Goal: Information Seeking & Learning: Learn about a topic

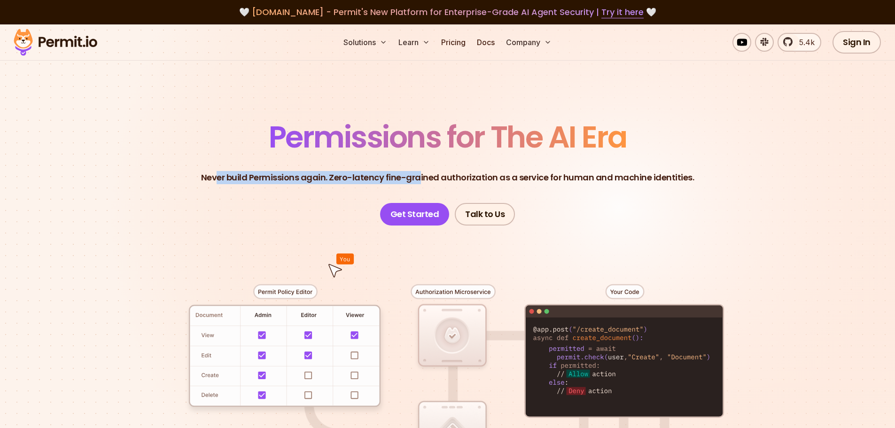
drag, startPoint x: 223, startPoint y: 178, endPoint x: 332, endPoint y: 224, distance: 118.8
click at [423, 172] on p "Never build Permissions again. Zero-latency fine-grained authorization as a ser…" at bounding box center [447, 177] width 493 height 13
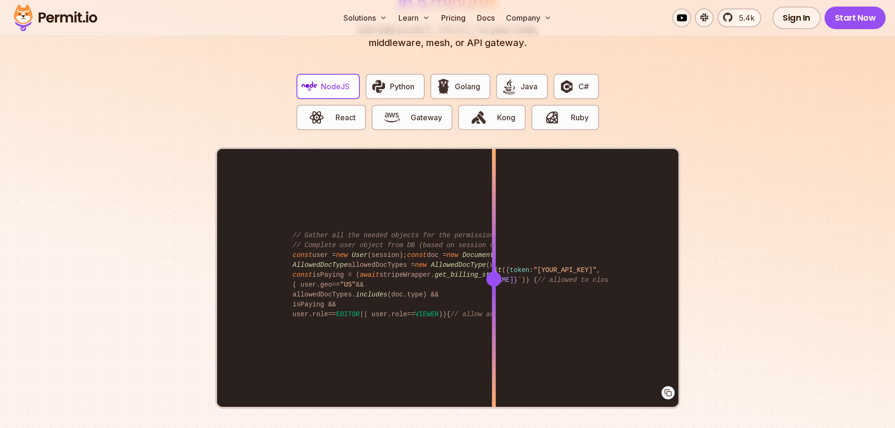
scroll to position [1831, 0]
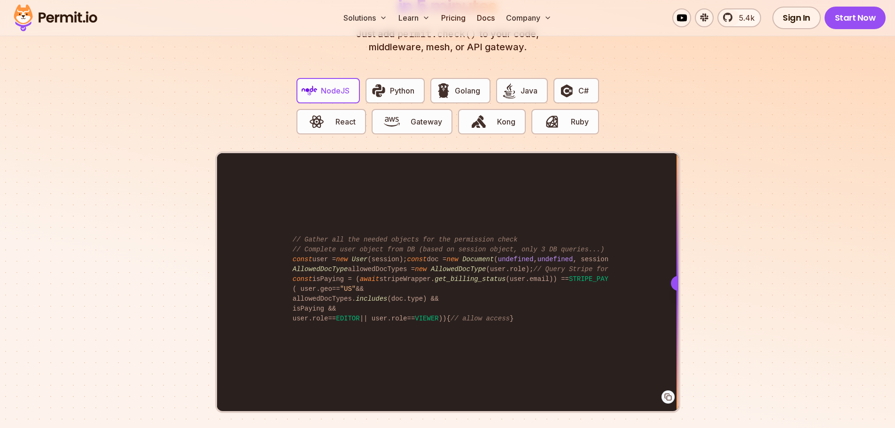
drag, startPoint x: 504, startPoint y: 269, endPoint x: 710, endPoint y: 258, distance: 206.4
click at [742, 271] on section "Fully functional authorization in 5 minutes Just add permit.check() to your cod…" at bounding box center [447, 204] width 895 height 586
click at [581, 85] on span "C#" at bounding box center [583, 90] width 10 height 11
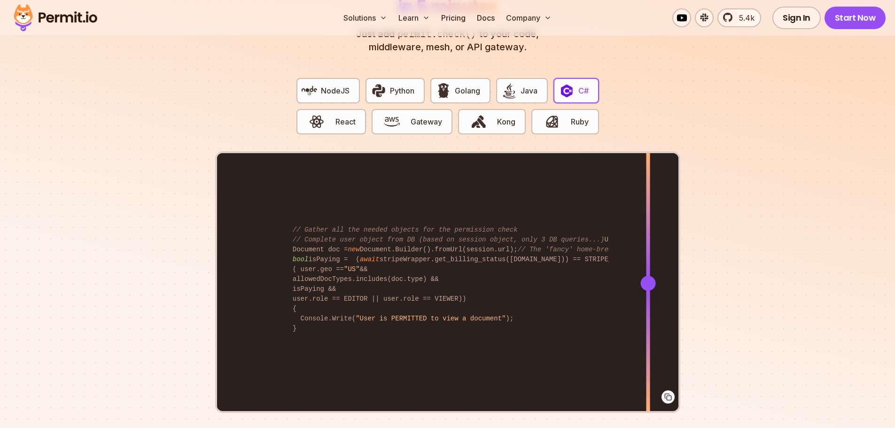
drag, startPoint x: 499, startPoint y: 271, endPoint x: 659, endPoint y: 274, distance: 160.6
click at [655, 279] on div at bounding box center [647, 283] width 15 height 15
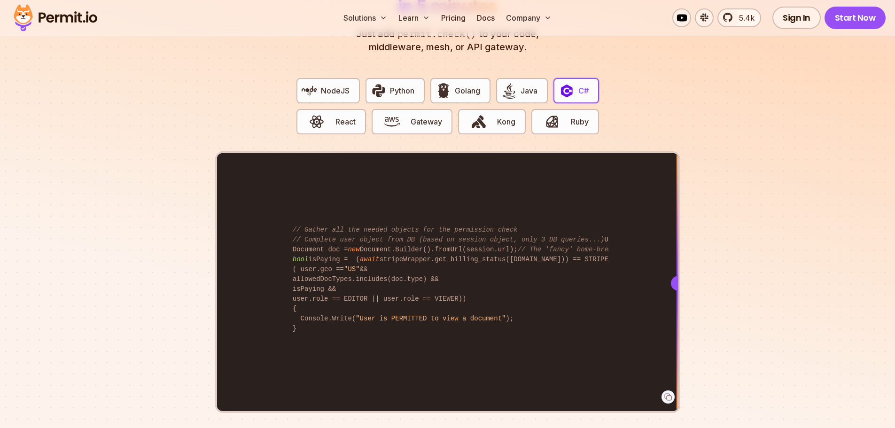
drag, startPoint x: 334, startPoint y: 185, endPoint x: 718, endPoint y: 217, distance: 384.9
click at [765, 214] on section "Fully functional authorization in 5 minutes Just add permit.check() to your cod…" at bounding box center [447, 204] width 895 height 586
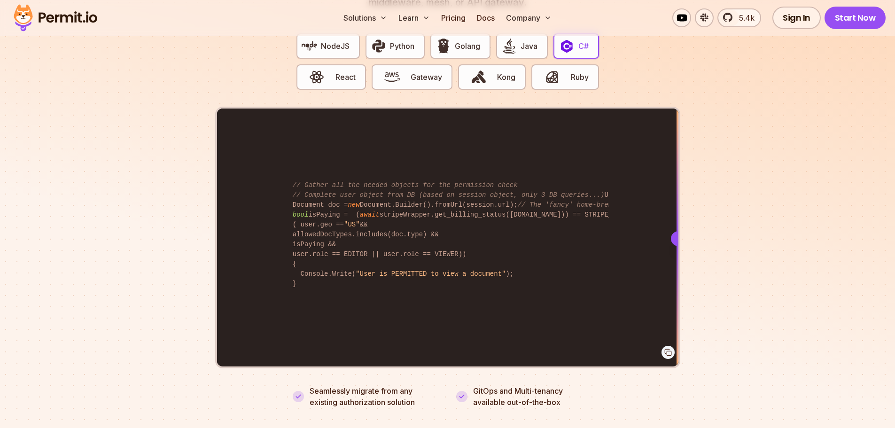
scroll to position [1878, 0]
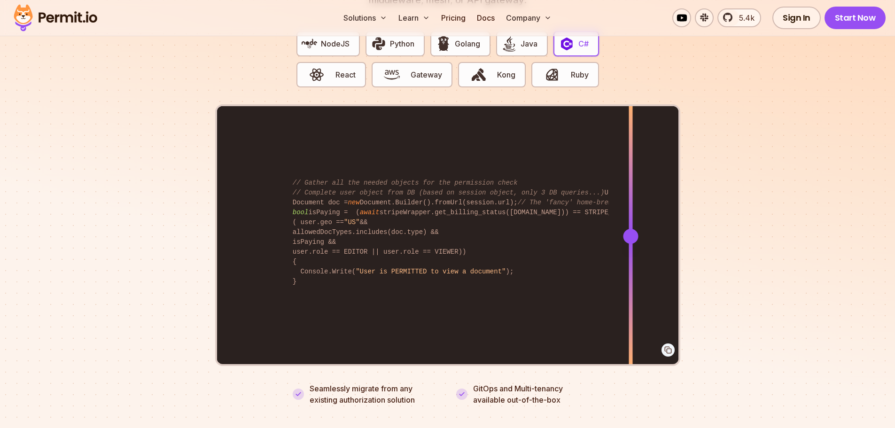
drag, startPoint x: 673, startPoint y: 223, endPoint x: 625, endPoint y: 450, distance: 231.8
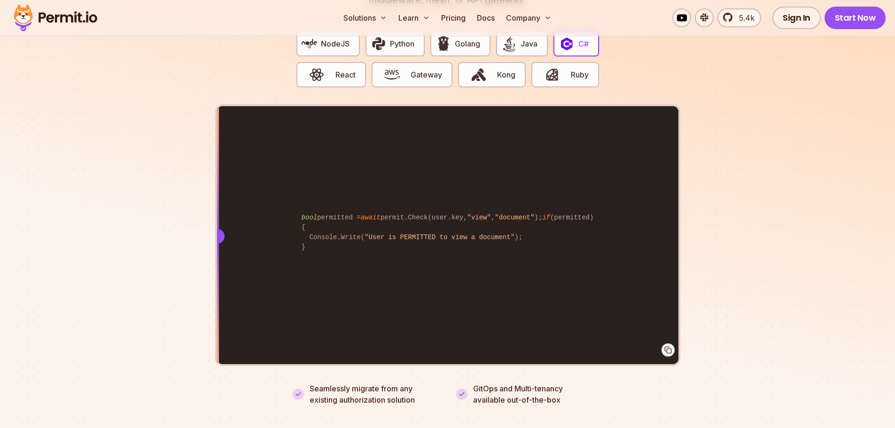
drag, startPoint x: 620, startPoint y: 226, endPoint x: 211, endPoint y: 232, distance: 409.0
click at [211, 232] on section "Fully functional authorization in 5 minutes Just add permit.check() to your cod…" at bounding box center [447, 157] width 895 height 586
drag, startPoint x: 221, startPoint y: 221, endPoint x: 184, endPoint y: 245, distance: 44.5
click at [184, 245] on section "Fully functional authorization in 5 minutes Just add permit.check() to your cod…" at bounding box center [447, 157] width 895 height 586
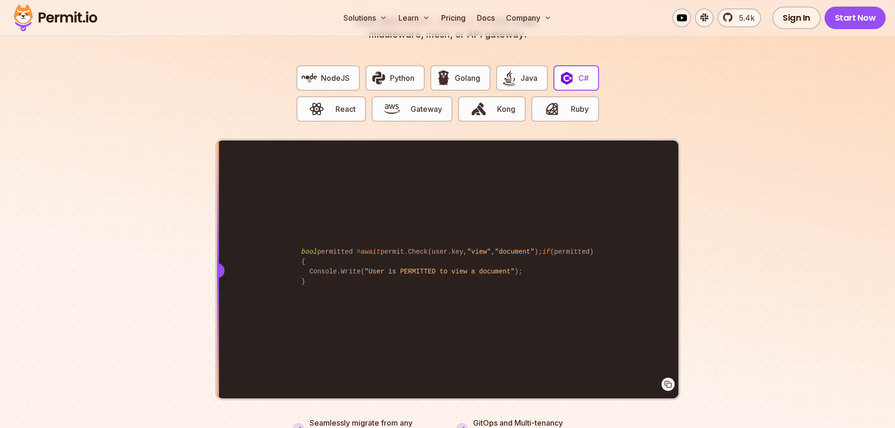
scroll to position [1784, 0]
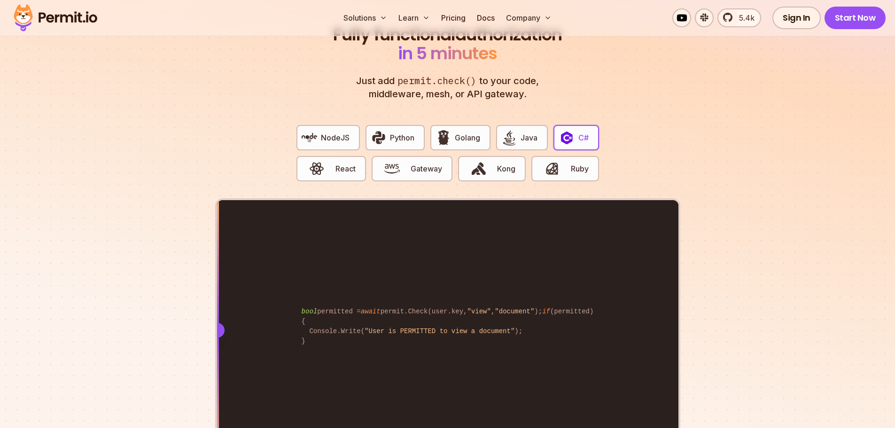
click at [577, 127] on button "C#" at bounding box center [575, 137] width 45 height 25
click at [483, 17] on link "Docs" at bounding box center [485, 17] width 25 height 19
